Goal: Transaction & Acquisition: Book appointment/travel/reservation

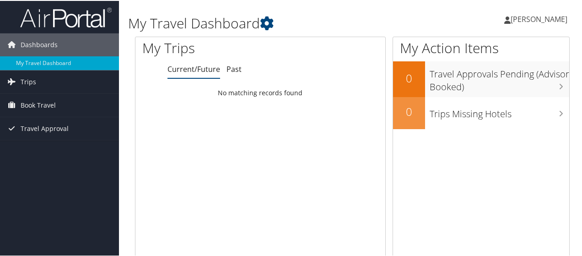
click at [271, 107] on div "Loading... No matching records found" at bounding box center [260, 171] width 250 height 174
click at [49, 98] on span "Book Travel" at bounding box center [38, 104] width 35 height 23
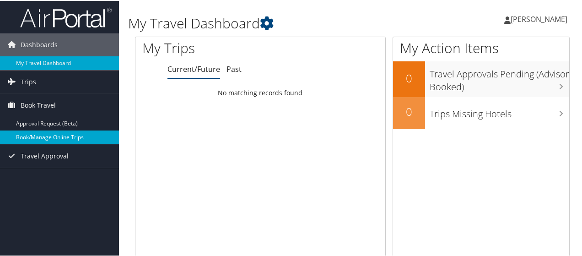
click at [48, 137] on link "Book/Manage Online Trips" at bounding box center [59, 136] width 119 height 14
click at [532, 18] on span "[PERSON_NAME]" at bounding box center [538, 18] width 57 height 10
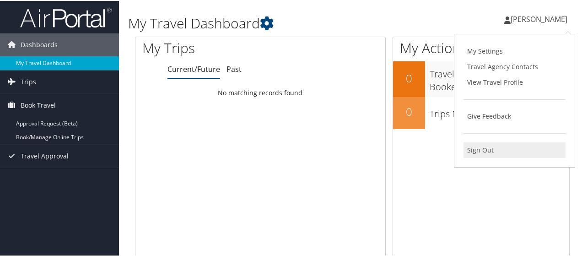
click at [478, 145] on link "Sign Out" at bounding box center [514, 149] width 102 height 16
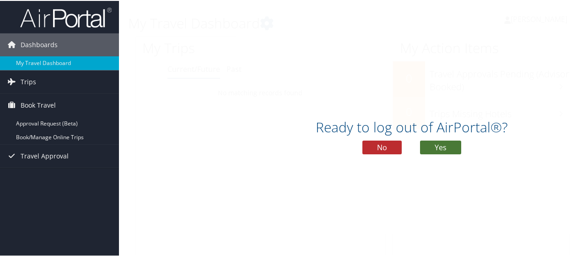
click at [445, 145] on button "Yes" at bounding box center [440, 147] width 41 height 14
